Goal: Find specific page/section: Find specific page/section

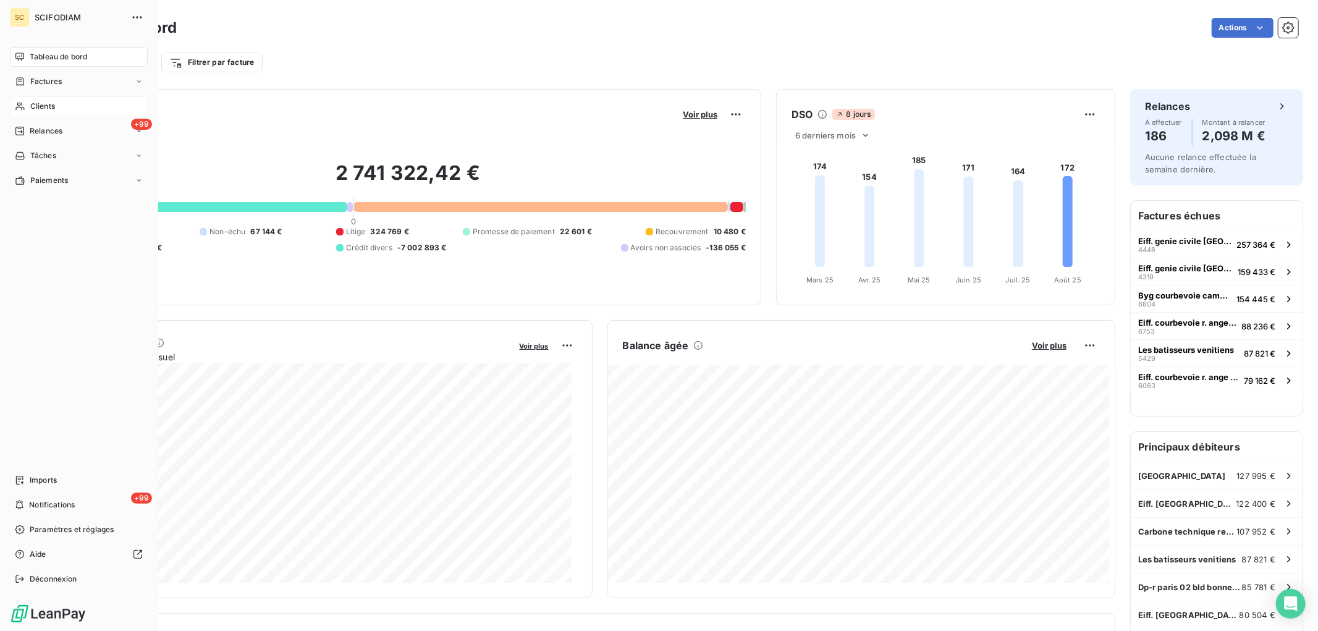
click at [41, 107] on span "Clients" at bounding box center [42, 106] width 25 height 11
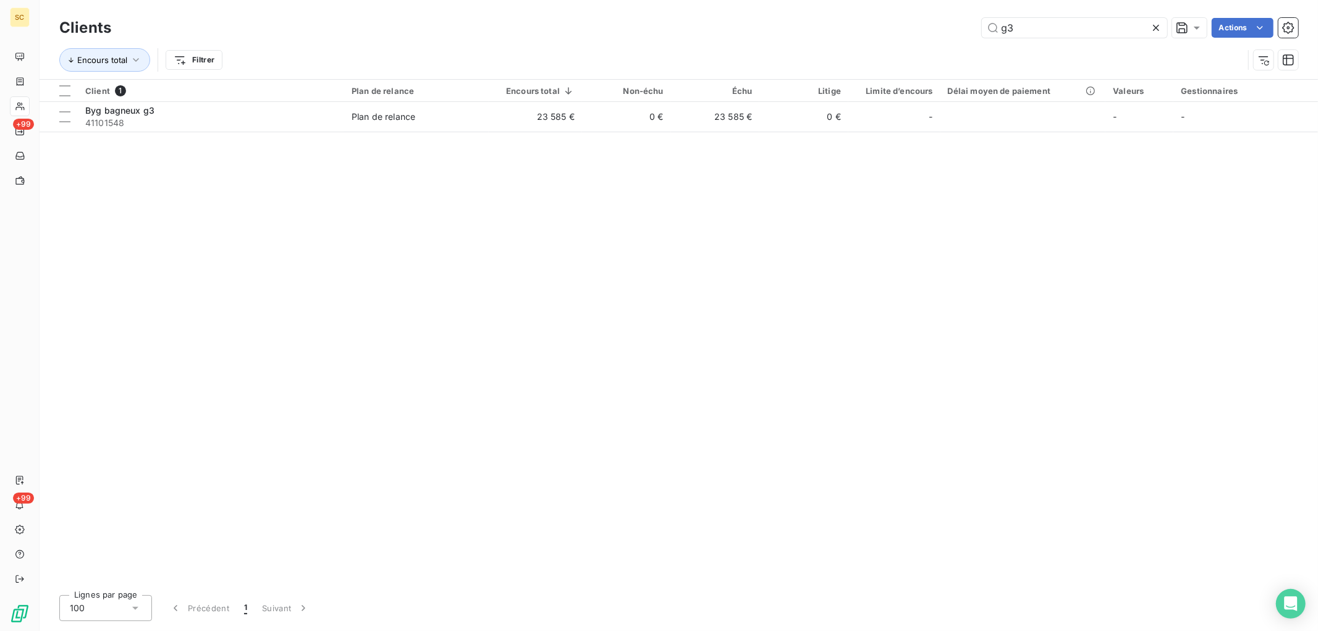
drag, startPoint x: 1033, startPoint y: 34, endPoint x: 744, endPoint y: 31, distance: 289.2
click at [744, 31] on div "g3 Actions" at bounding box center [712, 28] width 1172 height 20
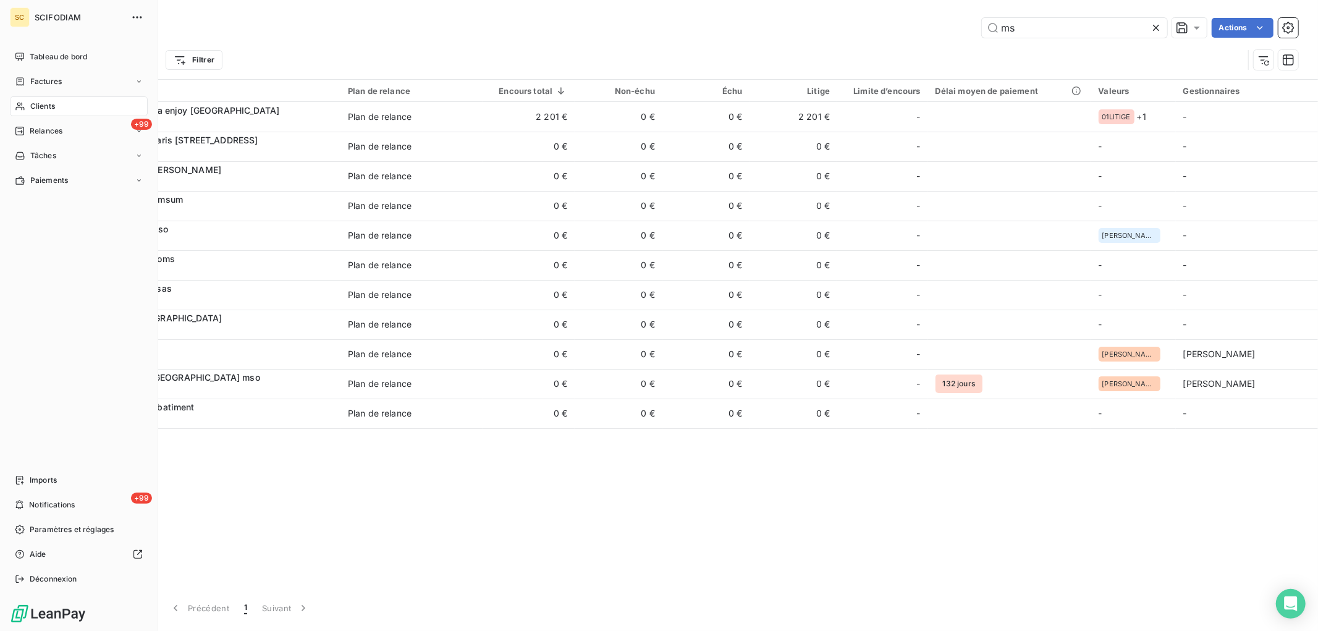
click at [30, 101] on span "Clients" at bounding box center [42, 106] width 25 height 11
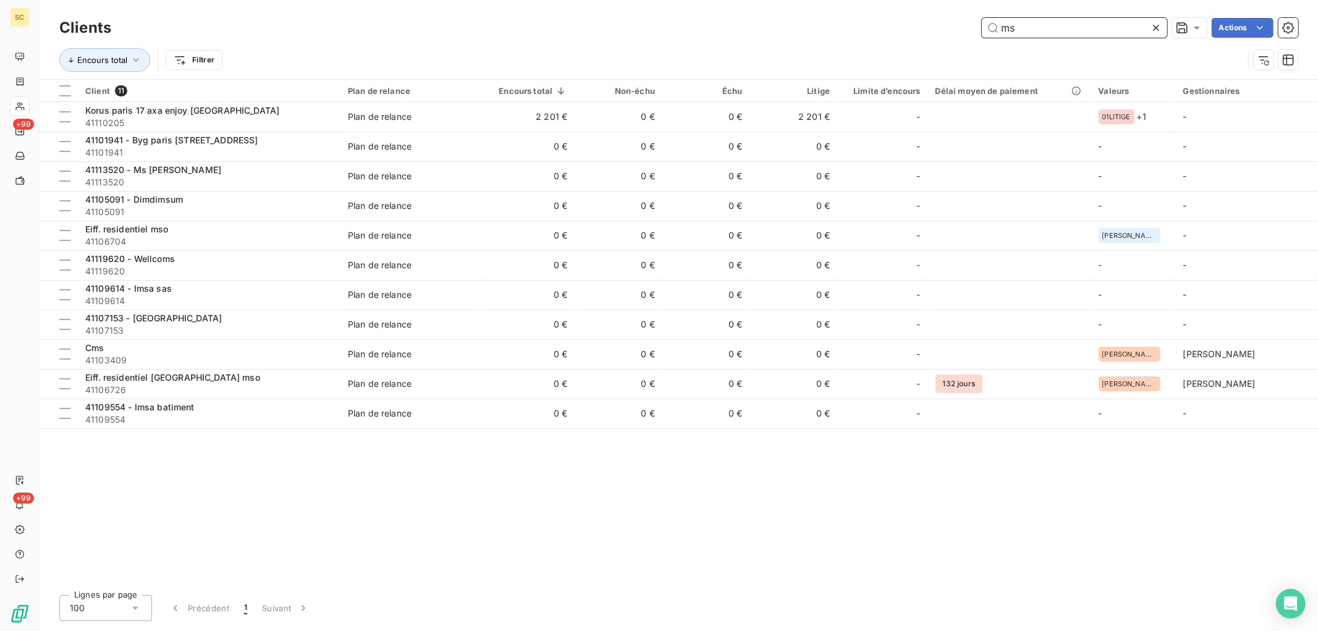
drag, startPoint x: 1035, startPoint y: 28, endPoint x: 923, endPoint y: 19, distance: 112.2
click at [924, 21] on div "ms Actions" at bounding box center [712, 28] width 1172 height 20
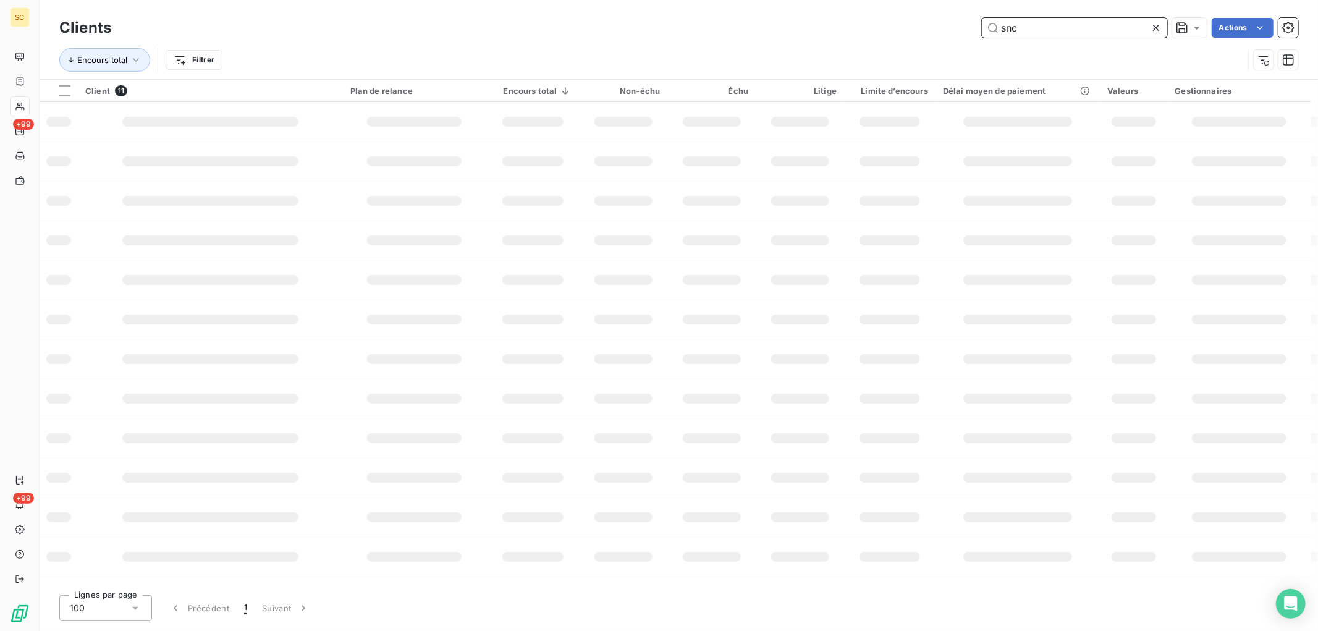
type input "snc"
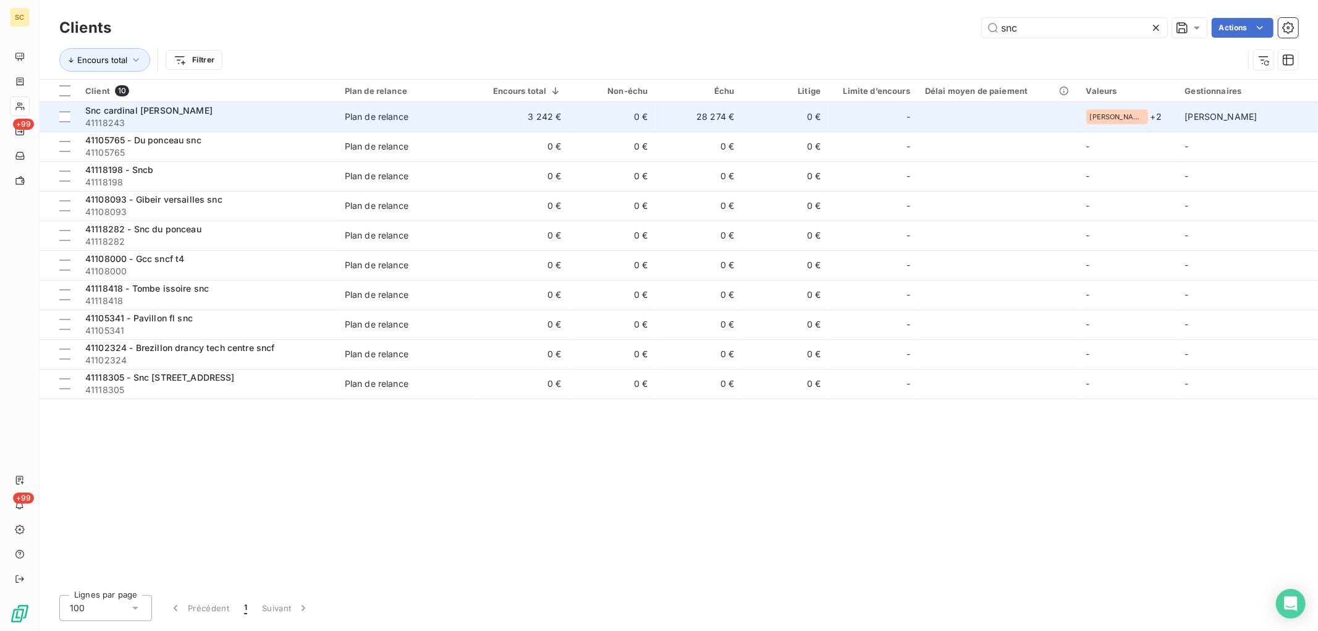
click at [369, 120] on div "Plan de relance" at bounding box center [377, 117] width 64 height 12
